Goal: Task Accomplishment & Management: Use online tool/utility

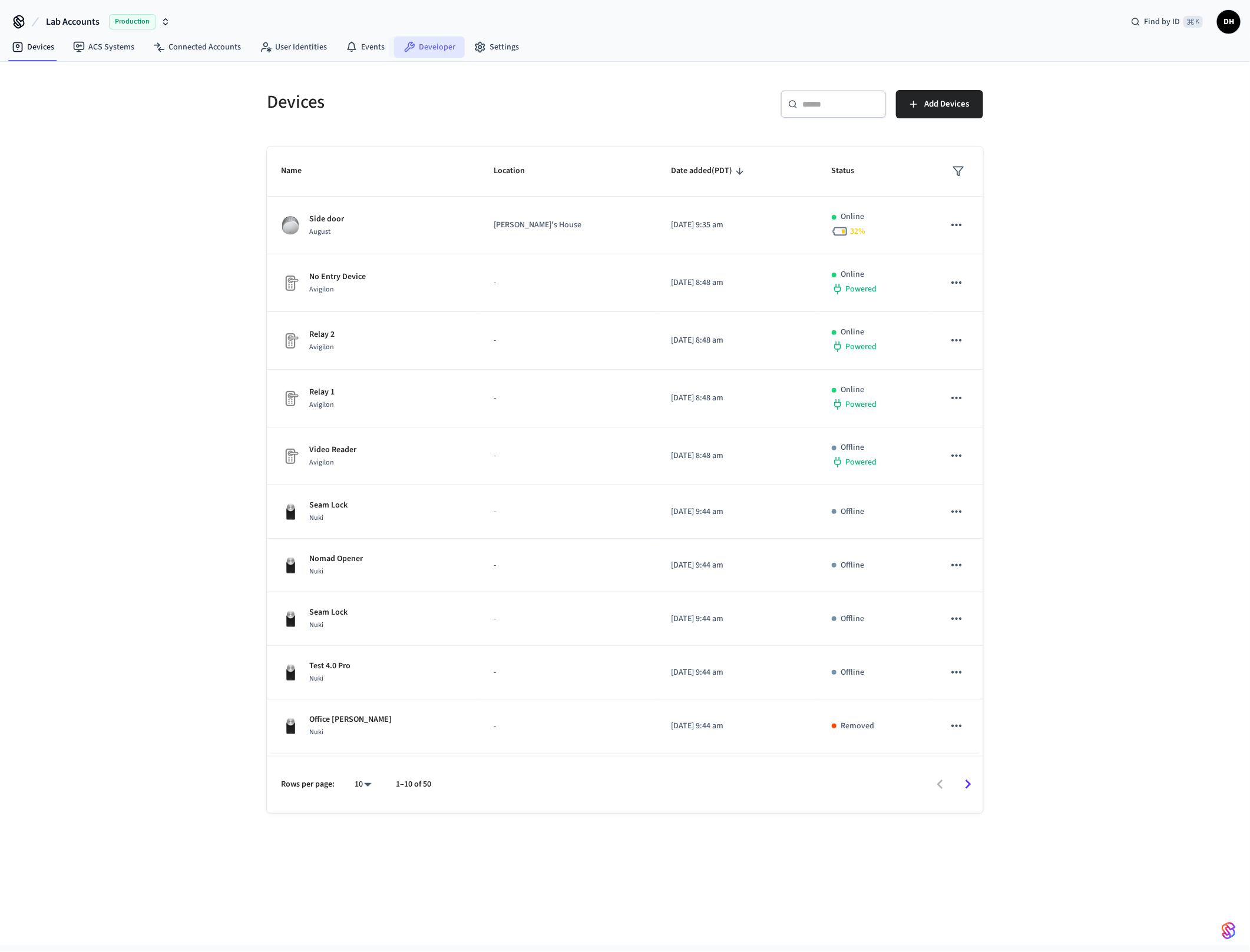
click at [419, 43] on link "Developer" at bounding box center [429, 47] width 71 height 21
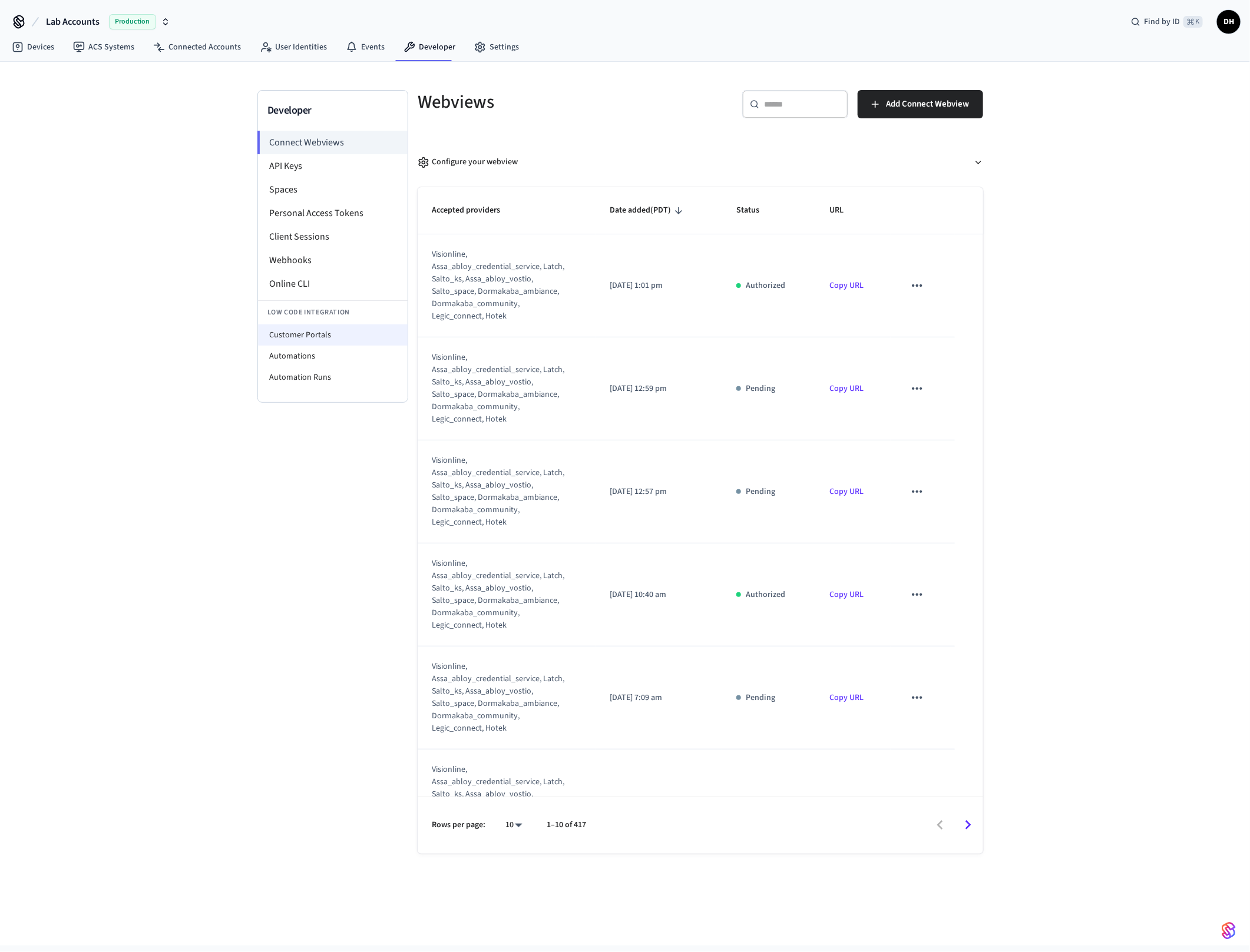
click at [296, 336] on li "Customer Portals" at bounding box center [332, 335] width 149 height 21
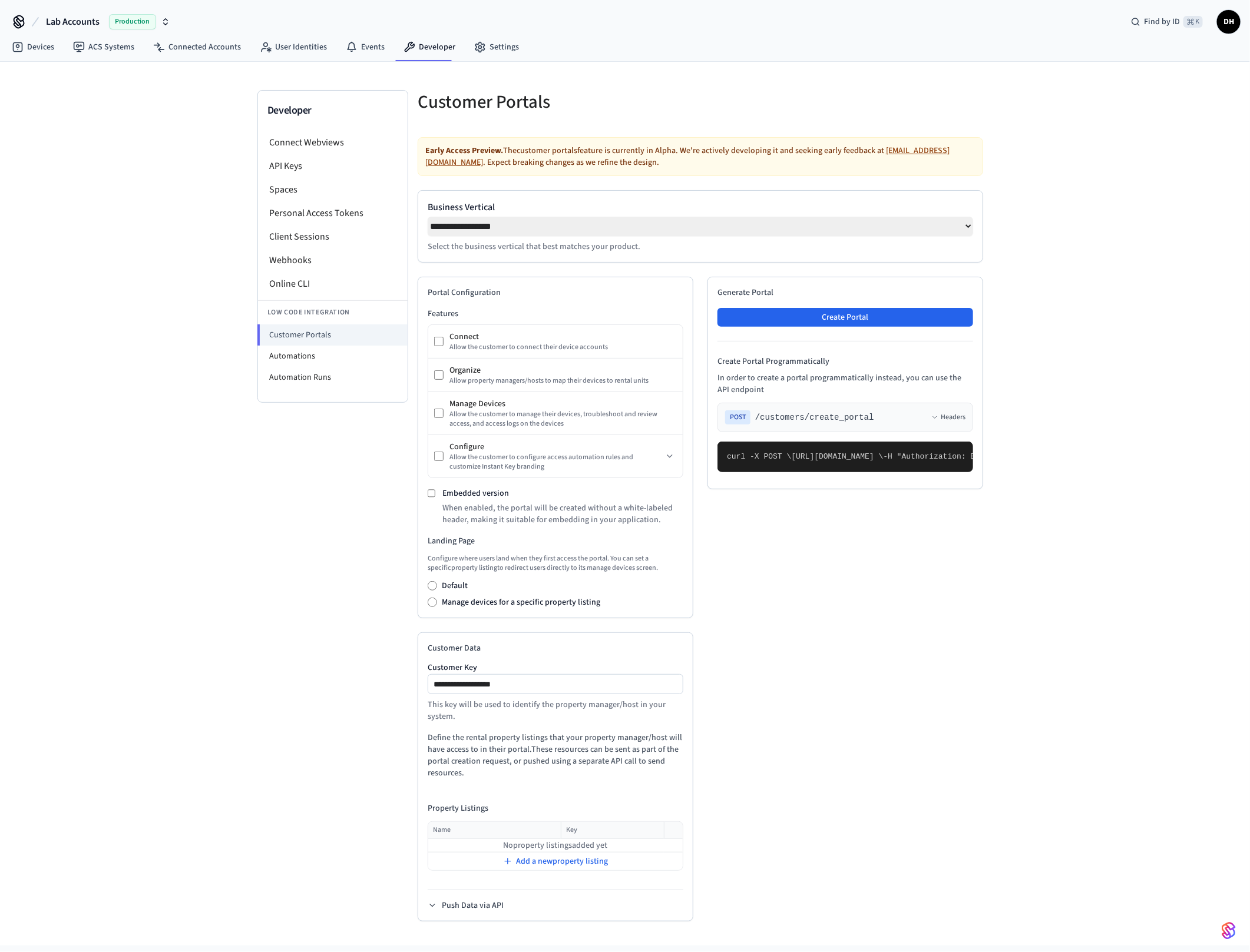
select select "**********"
